Goal: Task Accomplishment & Management: Use online tool/utility

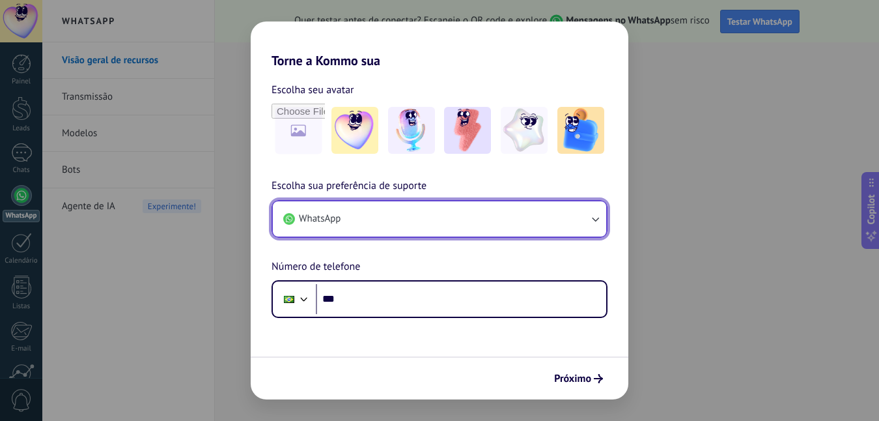
click at [475, 225] on button "WhatsApp" at bounding box center [439, 218] width 333 height 35
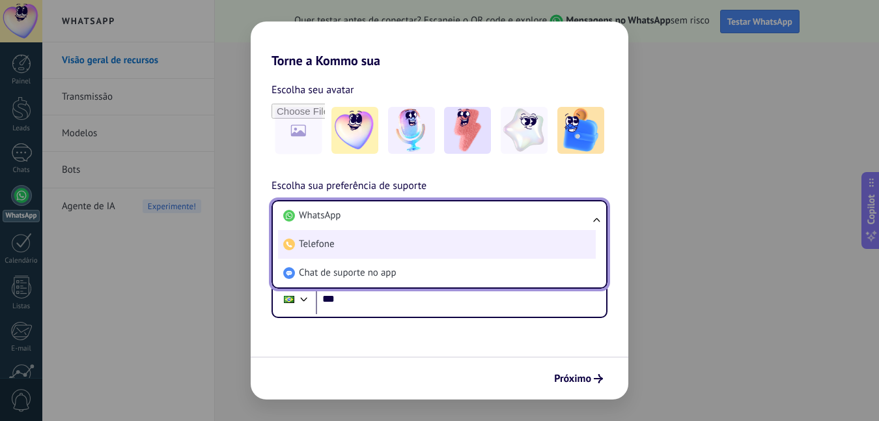
click at [484, 232] on li "Telefone" at bounding box center [437, 244] width 318 height 29
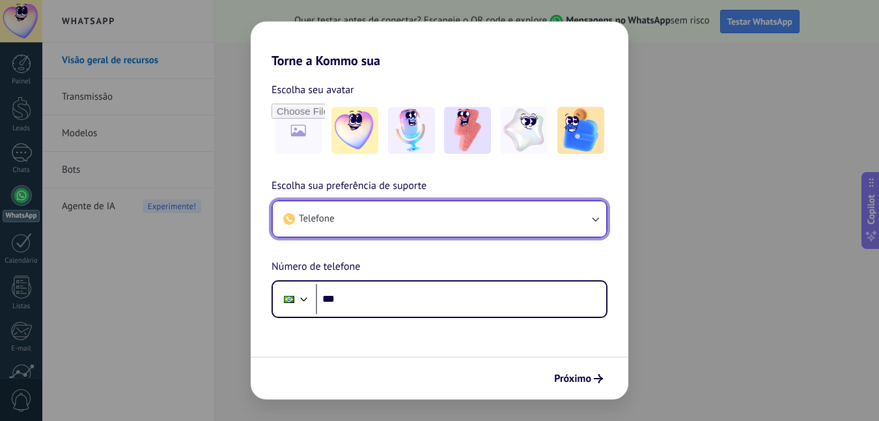
click at [485, 225] on button "Telefone" at bounding box center [439, 218] width 333 height 35
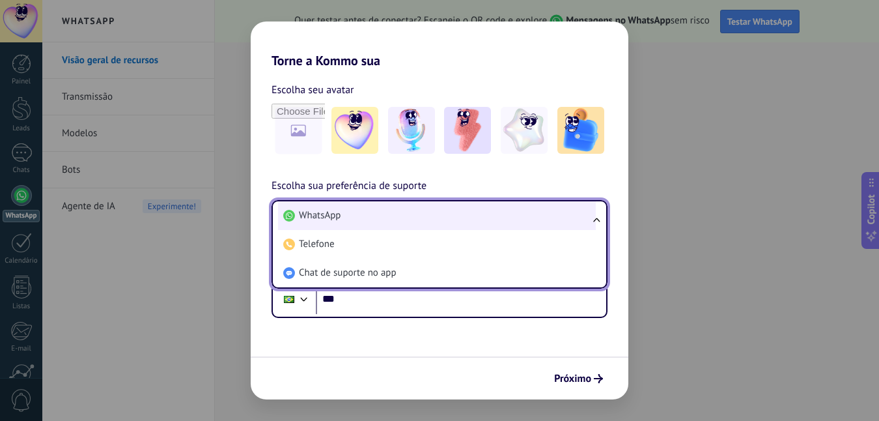
click at [458, 223] on li "WhatsApp" at bounding box center [437, 215] width 318 height 29
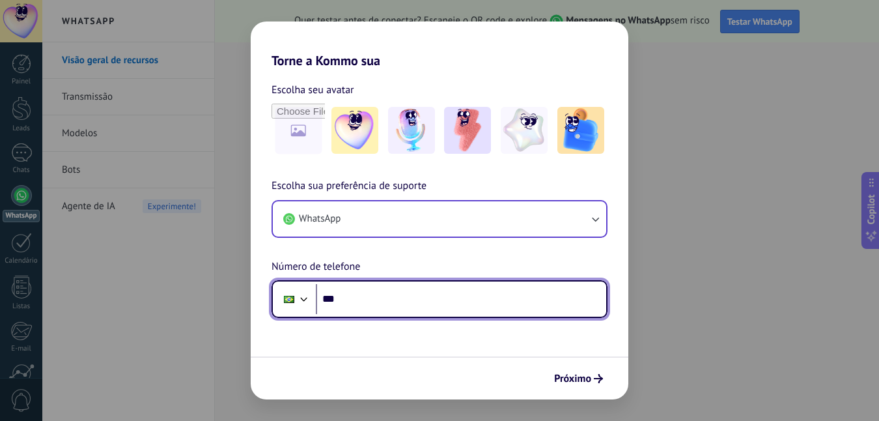
click at [453, 287] on input "***" at bounding box center [461, 299] width 290 height 30
type input "**********"
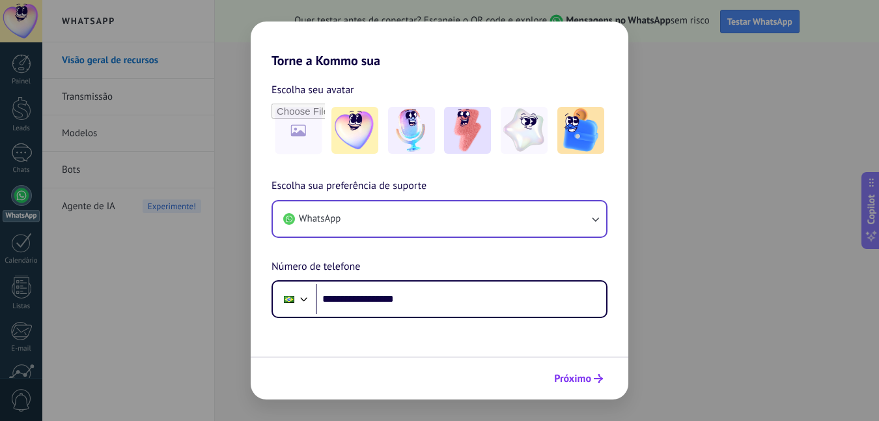
click at [566, 376] on span "Próximo" at bounding box center [572, 378] width 37 height 9
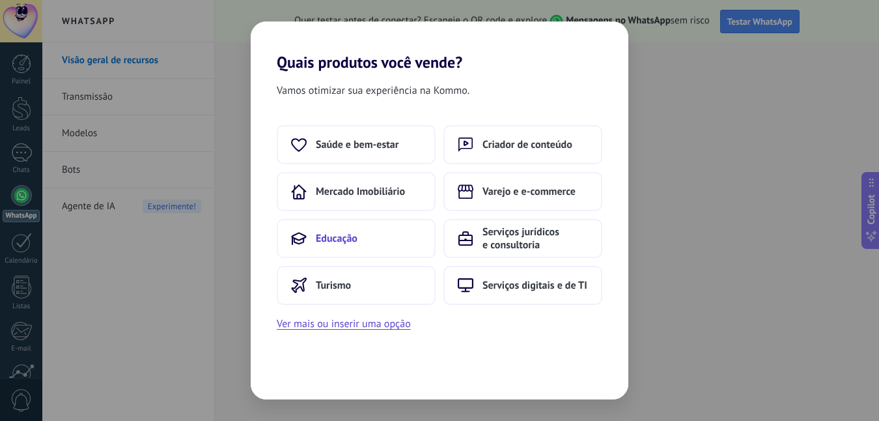
click at [402, 254] on button "Educação" at bounding box center [356, 238] width 159 height 39
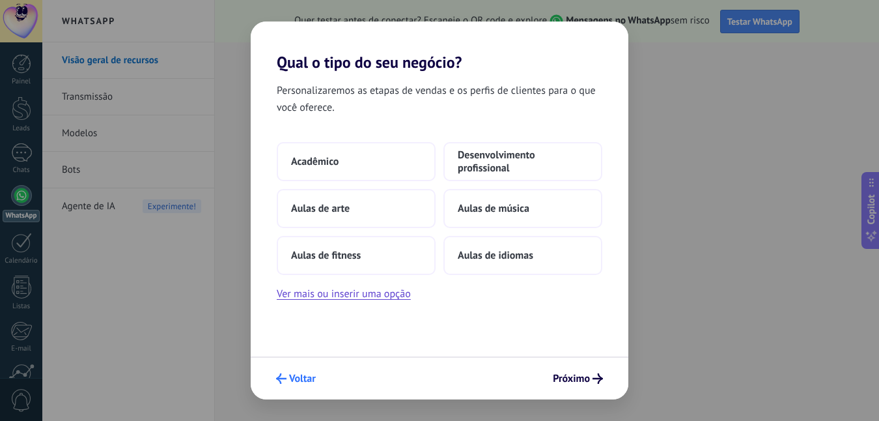
click at [289, 381] on span "Voltar" at bounding box center [302, 378] width 27 height 9
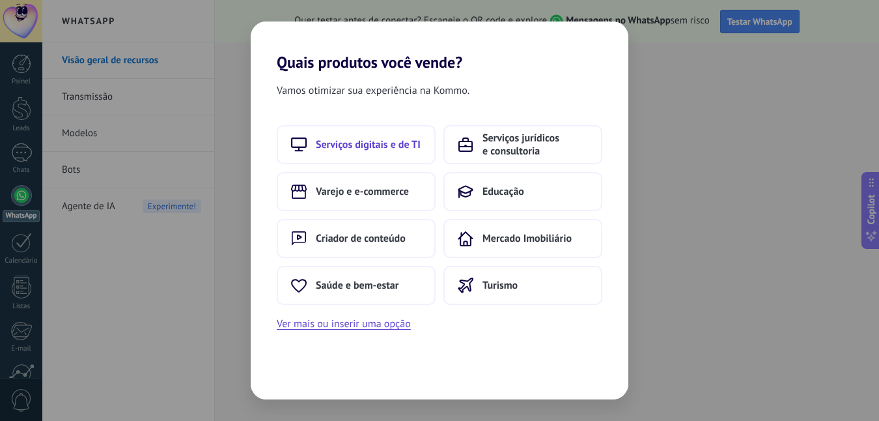
click at [418, 139] on span "Serviços digitais e de TI" at bounding box center [368, 144] width 105 height 13
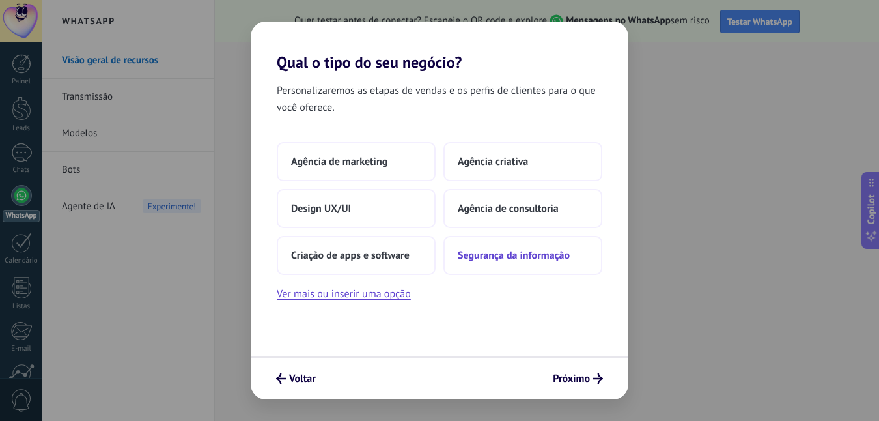
click at [498, 263] on button "Segurança da informação" at bounding box center [523, 255] width 159 height 39
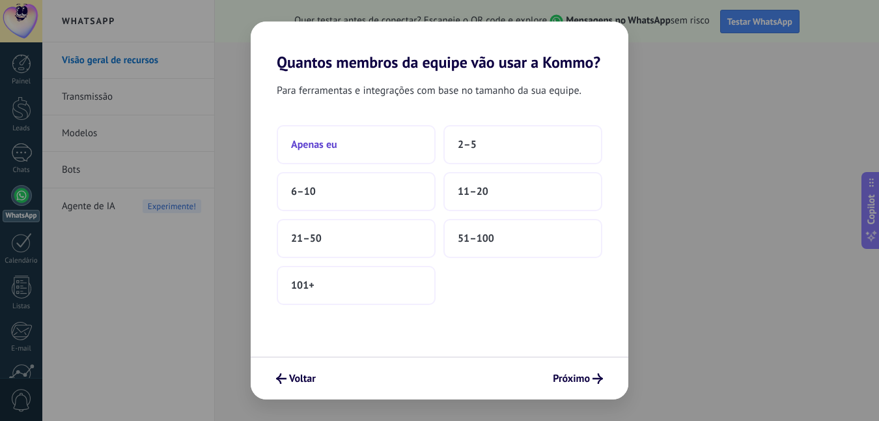
click at [342, 147] on button "Apenas eu" at bounding box center [356, 144] width 159 height 39
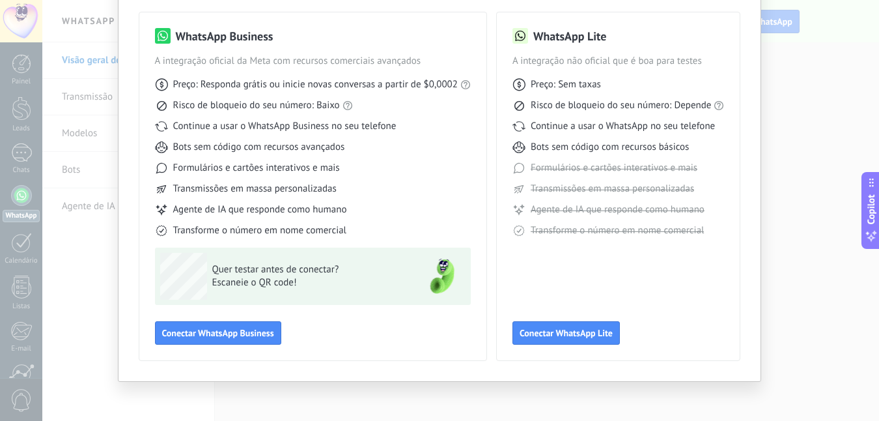
scroll to position [91, 0]
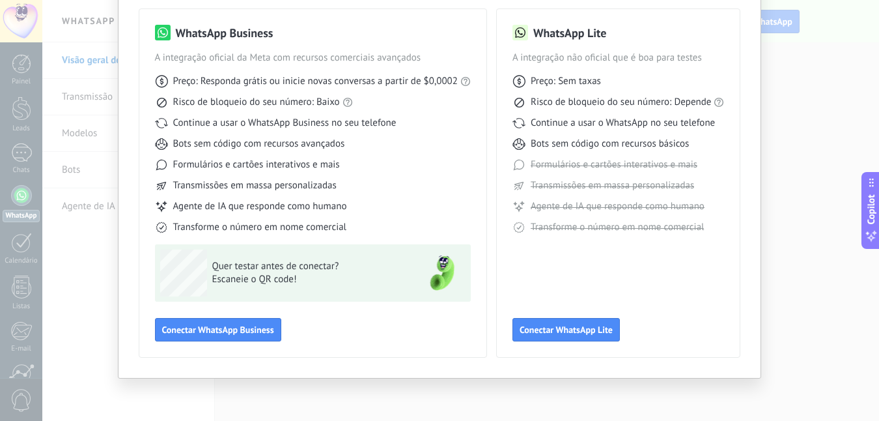
click at [838, 73] on div "Selecione sua ferramenta WhatsApp WhatsApp Business A integração oficial da Met…" at bounding box center [439, 210] width 879 height 421
click at [597, 327] on span "Conectar WhatsApp Lite" at bounding box center [566, 329] width 93 height 9
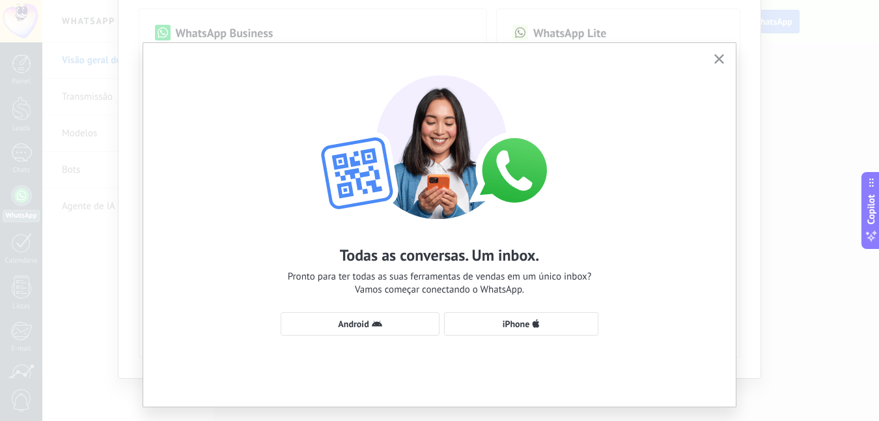
click at [720, 58] on icon "button" at bounding box center [719, 59] width 10 height 10
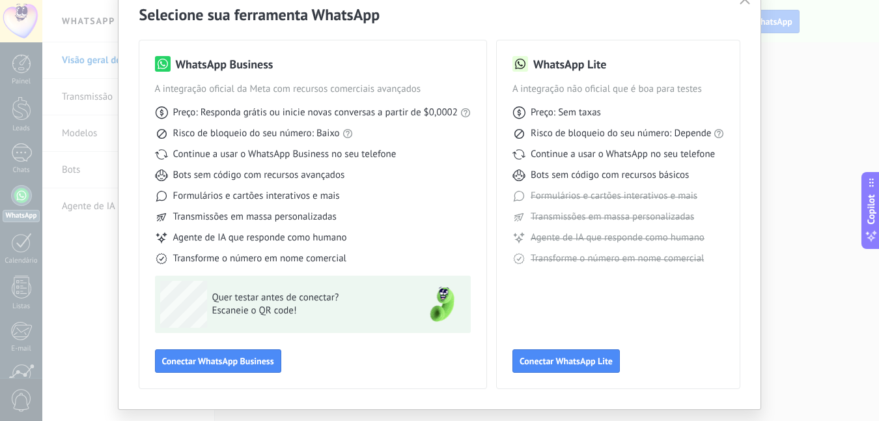
scroll to position [0, 0]
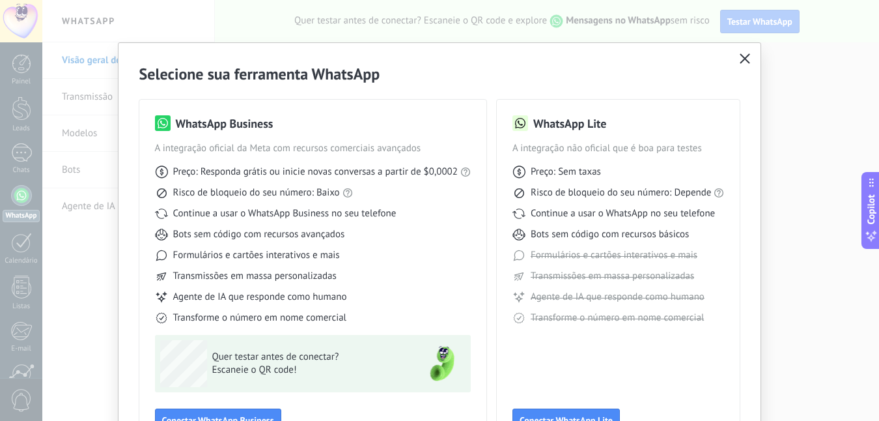
click at [746, 57] on icon "button" at bounding box center [745, 58] width 10 height 10
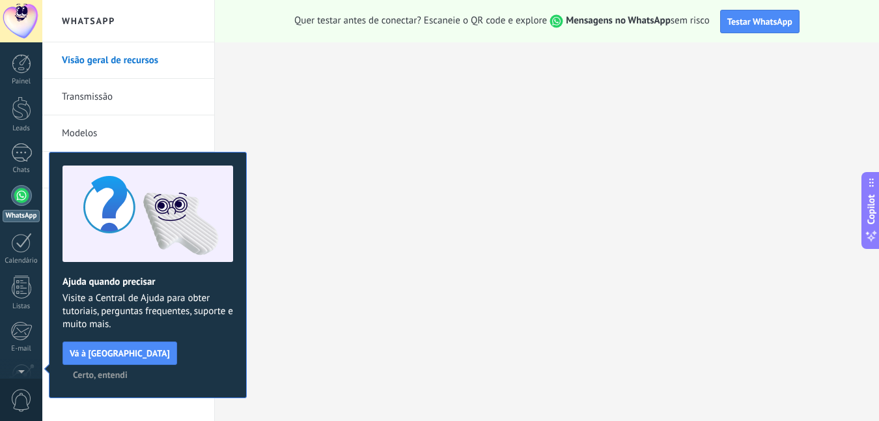
click at [65, 95] on link "Transmissão" at bounding box center [131, 97] width 139 height 36
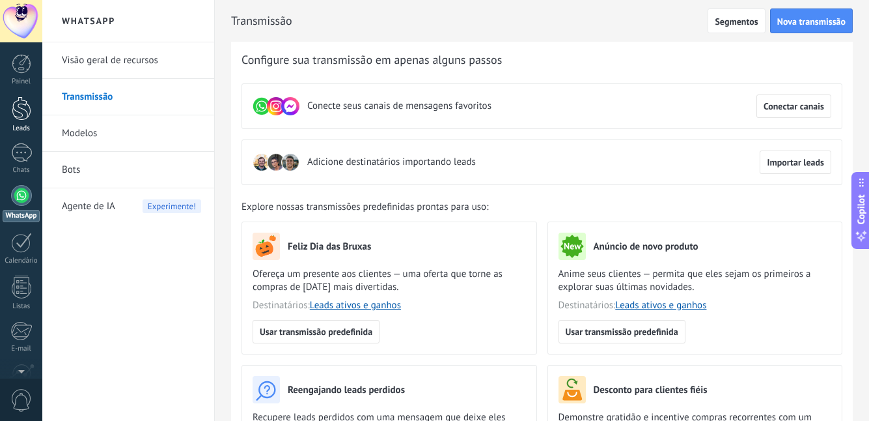
click at [29, 109] on div at bounding box center [22, 108] width 20 height 24
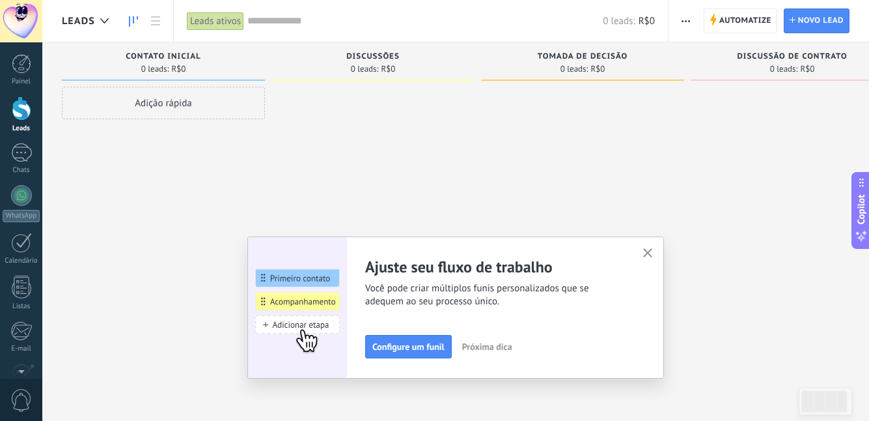
click at [653, 255] on icon "button" at bounding box center [648, 253] width 10 height 10
